Goal: Find specific page/section: Find specific page/section

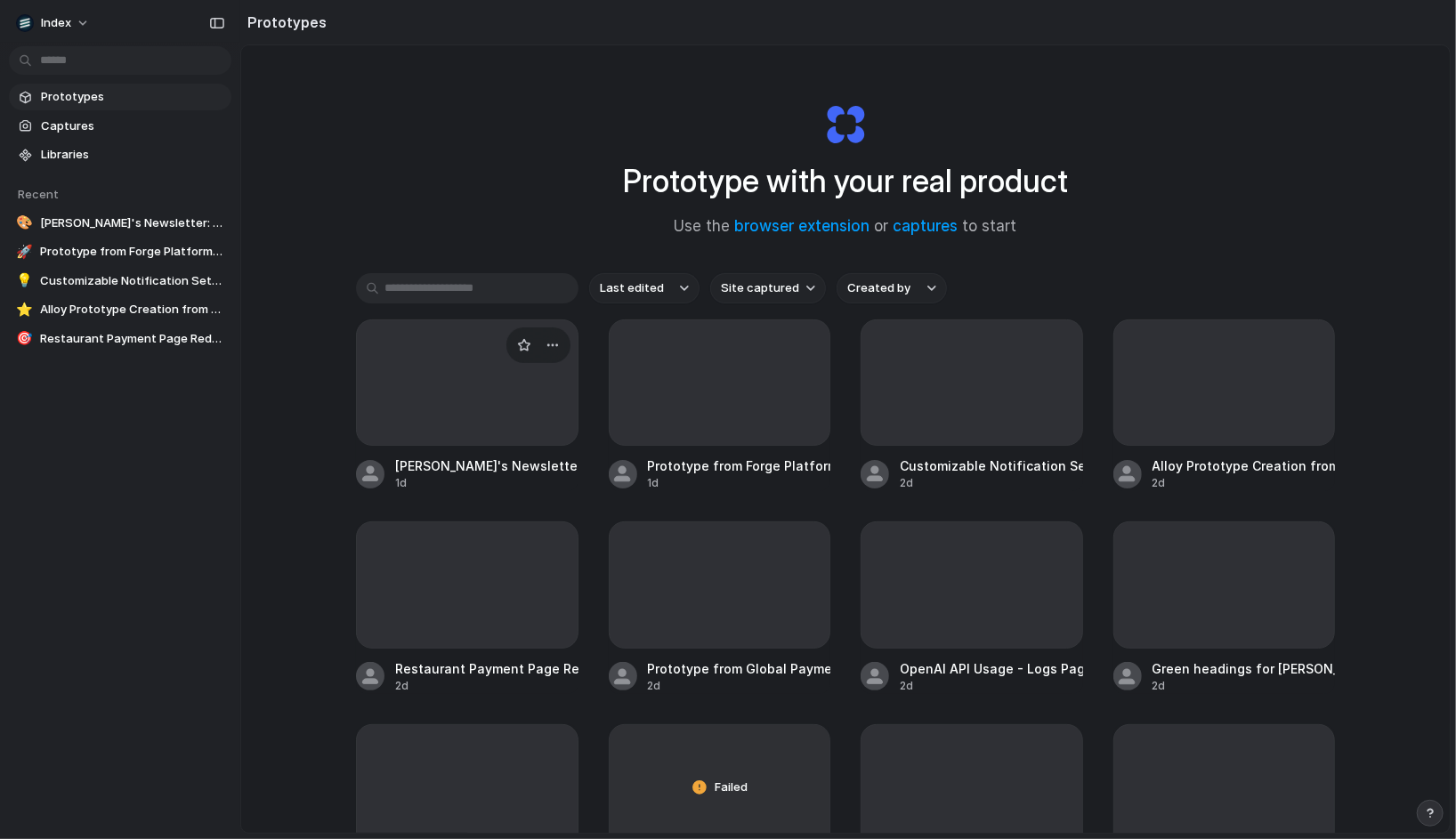
click at [486, 411] on div at bounding box center [467, 382] width 222 height 126
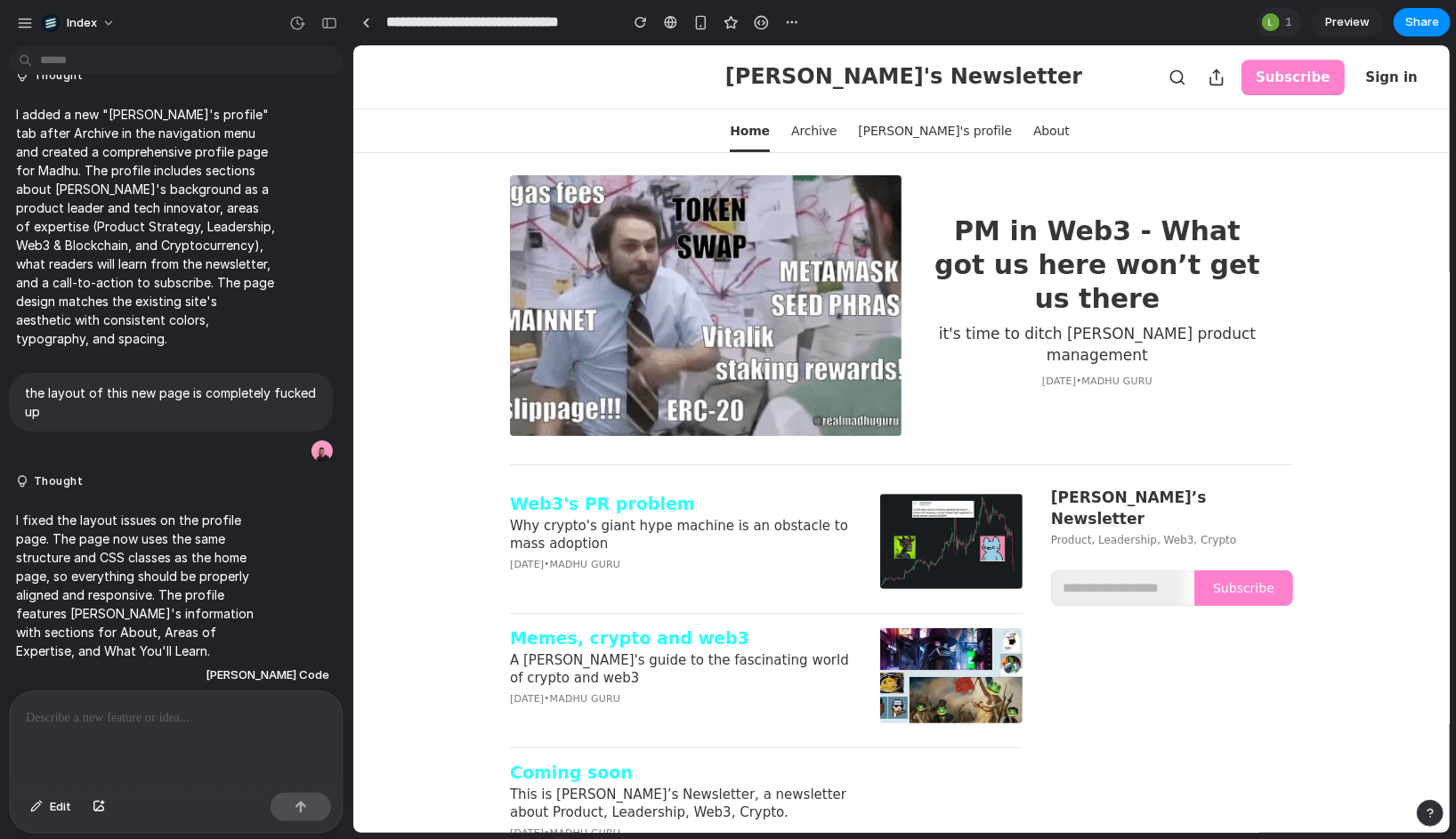
click at [1344, 23] on span "Preview" at bounding box center [1347, 22] width 45 height 18
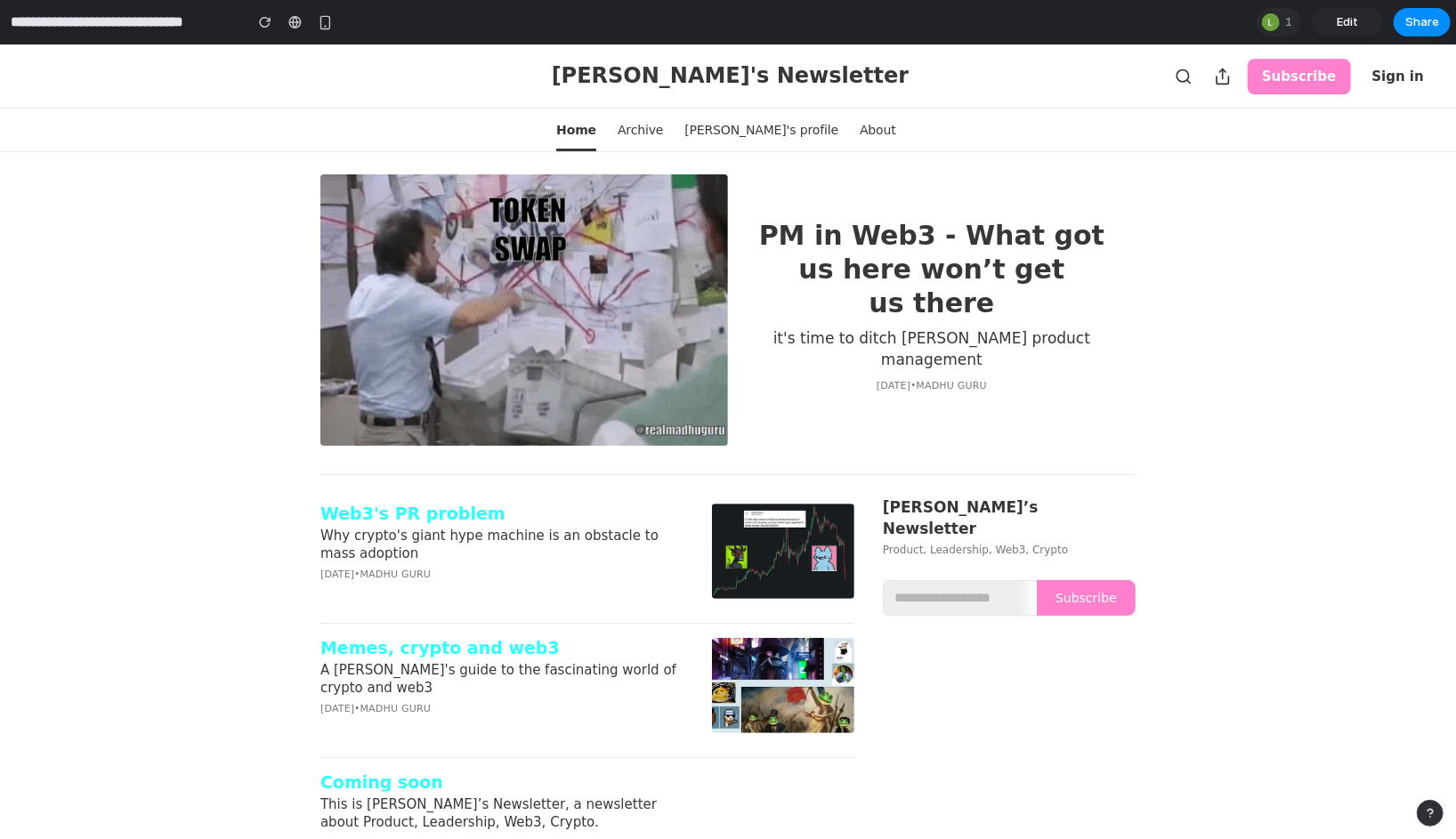
click at [92, 64] on div "[PERSON_NAME]'s Newsletter Subscribe Sign in" at bounding box center [728, 75] width 1456 height 63
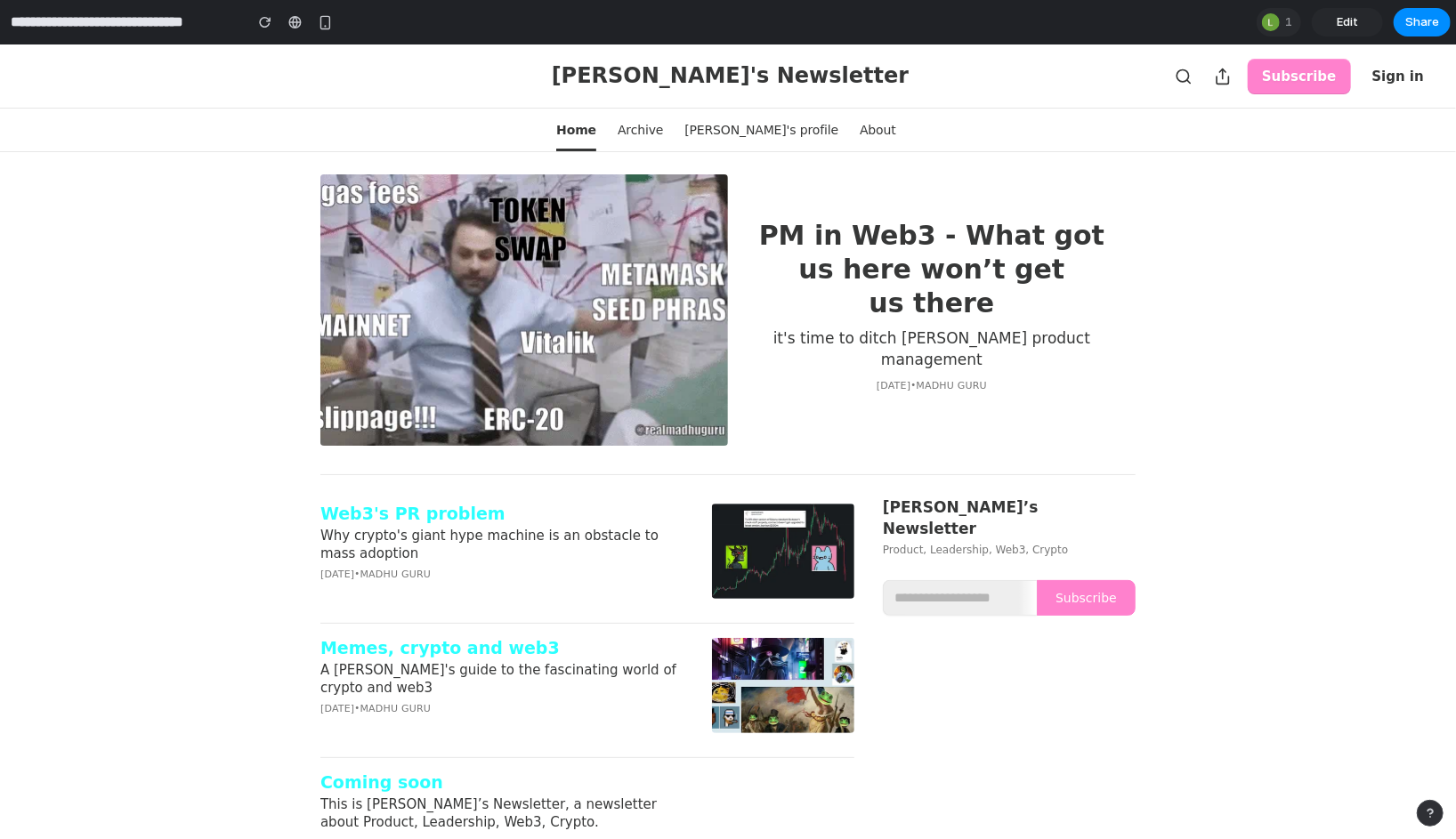
click at [135, 148] on div "Home Archive [PERSON_NAME]'s profile About" at bounding box center [728, 129] width 1456 height 45
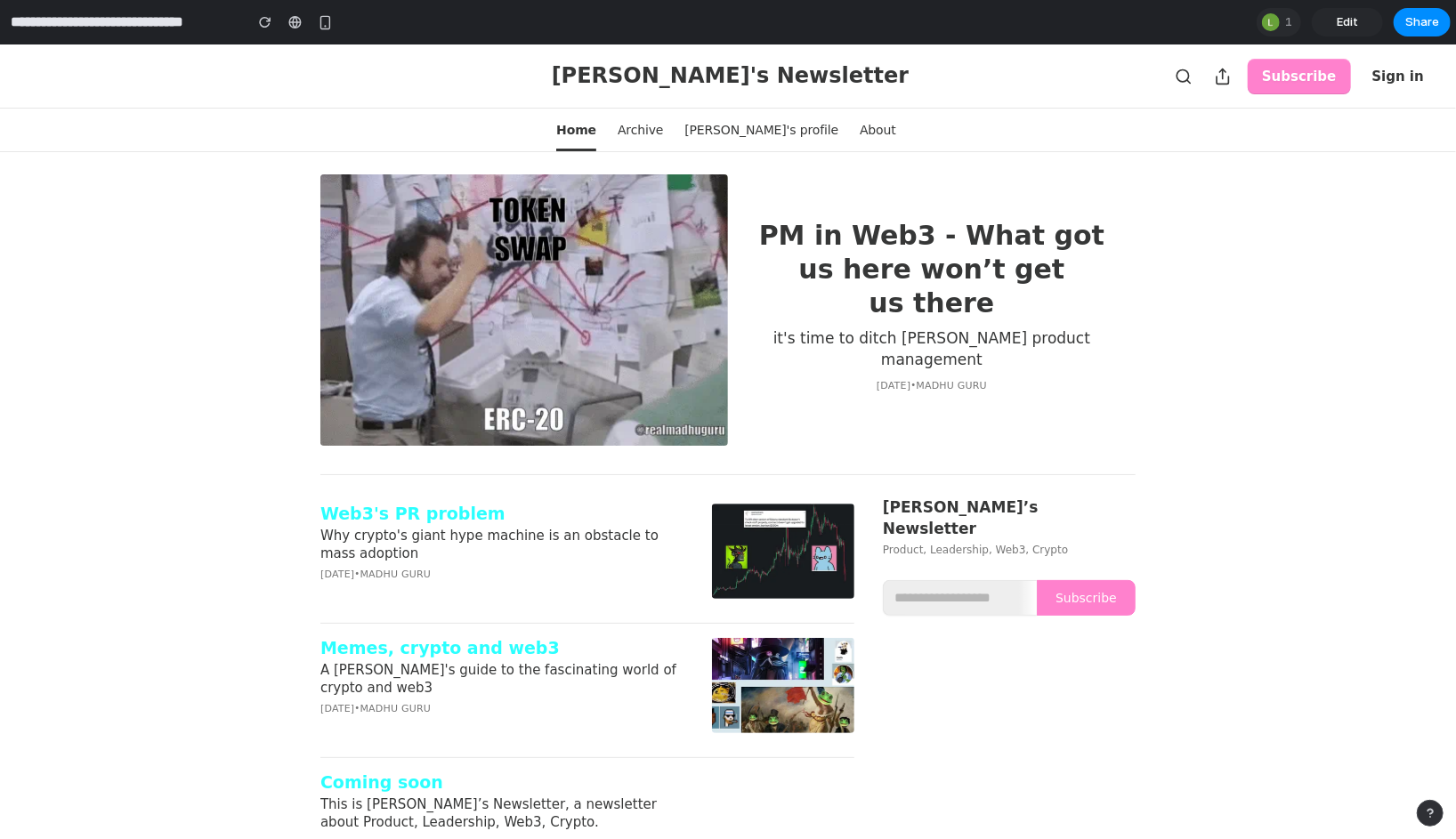
click at [340, 105] on div "[PERSON_NAME]'s Newsletter Subscribe Sign in" at bounding box center [728, 75] width 1456 height 63
